Goal: Transaction & Acquisition: Purchase product/service

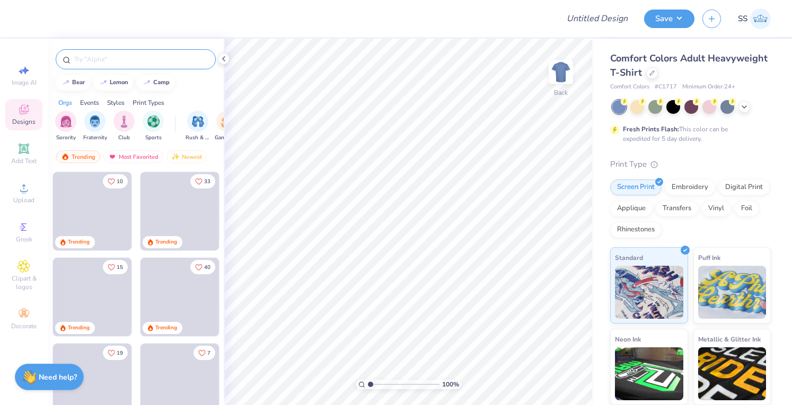
click at [95, 59] on input "text" at bounding box center [141, 59] width 136 height 11
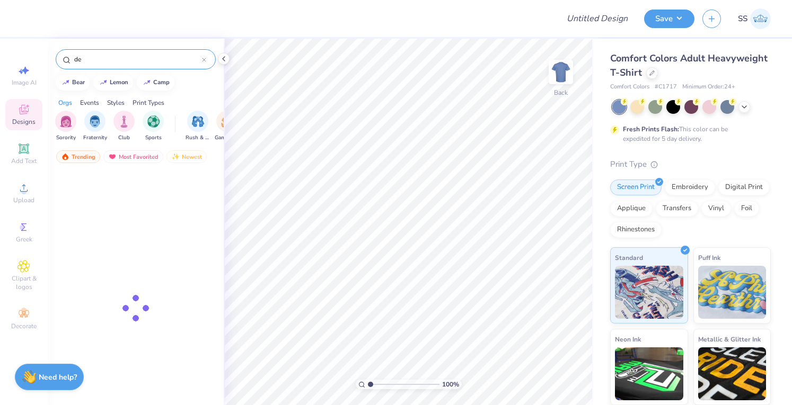
type input "d"
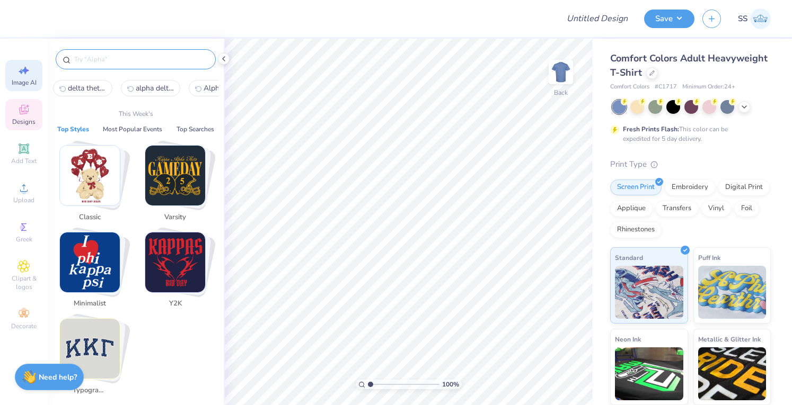
click at [28, 77] on div "Image AI" at bounding box center [23, 75] width 37 height 31
select select "4"
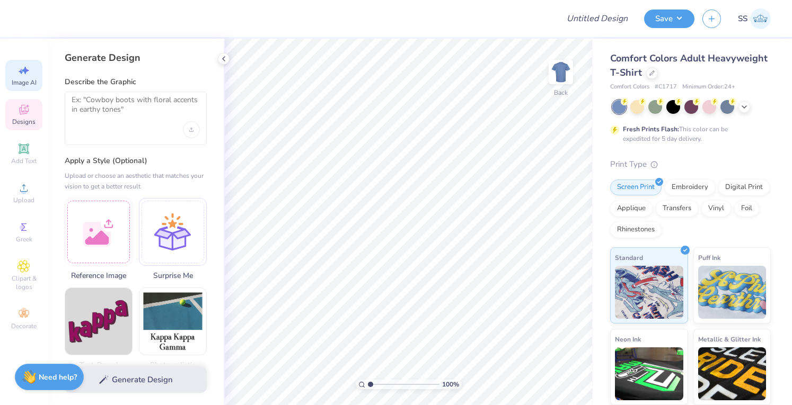
click at [25, 109] on icon at bounding box center [23, 109] width 13 height 13
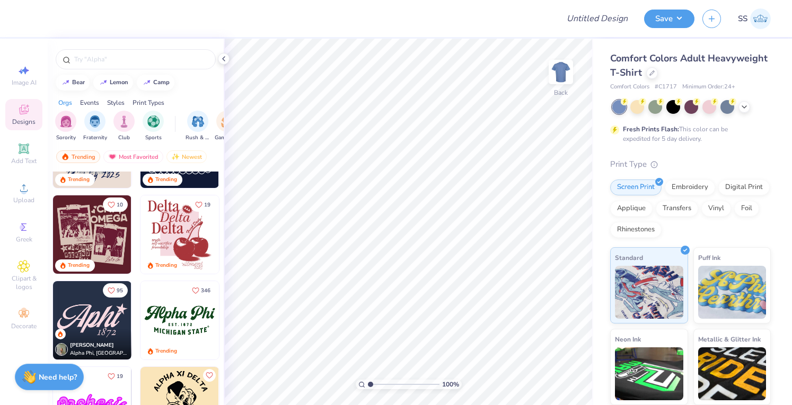
scroll to position [750, 0]
click at [172, 235] on img at bounding box center [179, 234] width 78 height 78
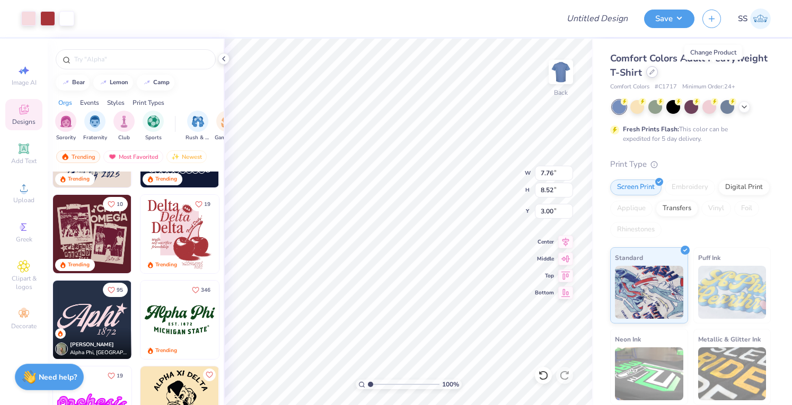
click at [658, 75] on div at bounding box center [652, 72] width 12 height 12
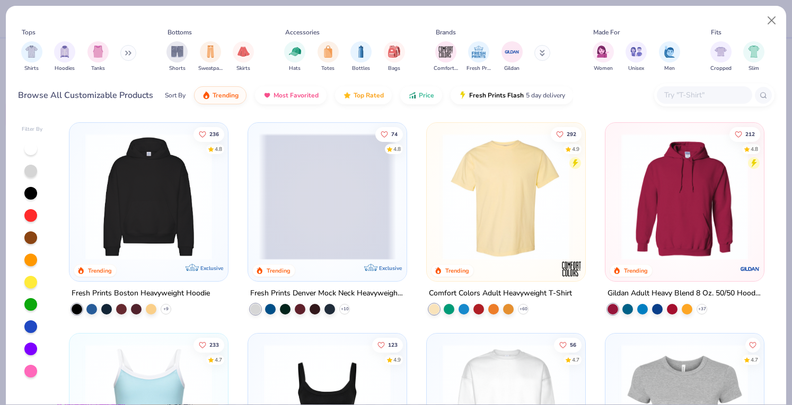
click at [686, 102] on div at bounding box center [704, 94] width 95 height 17
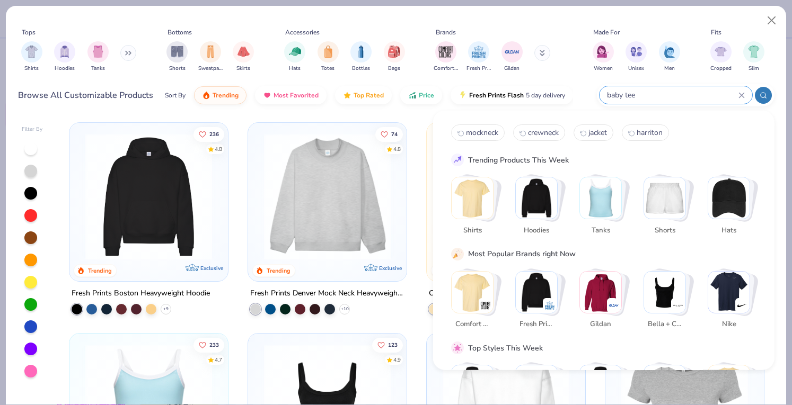
type input "baby tee"
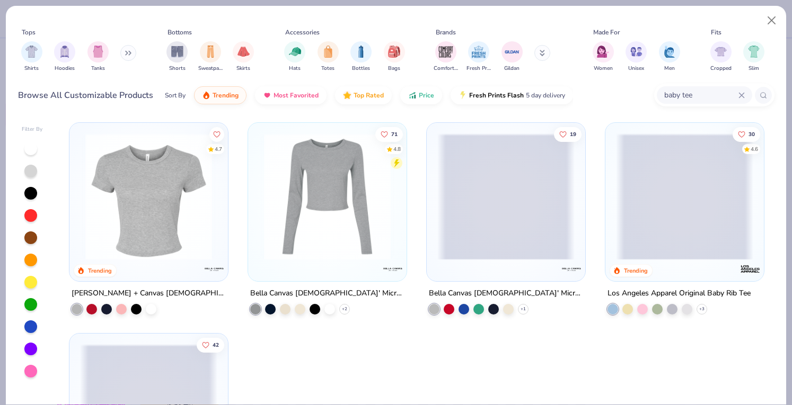
click at [196, 225] on img at bounding box center [148, 197] width 137 height 127
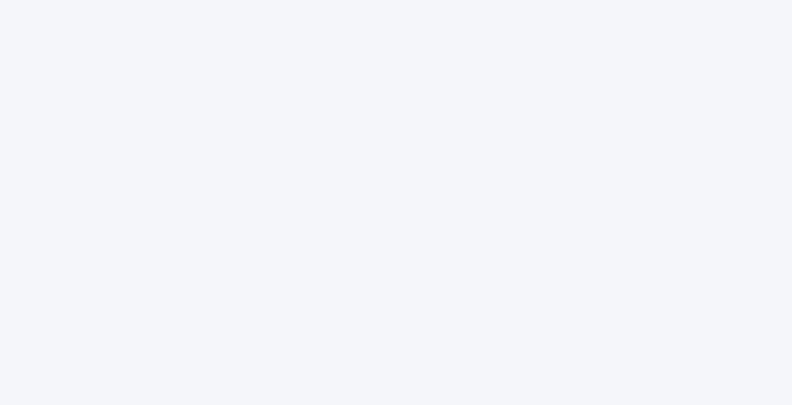
click at [533, 80] on div at bounding box center [396, 202] width 792 height 405
